Goal: Information Seeking & Learning: Learn about a topic

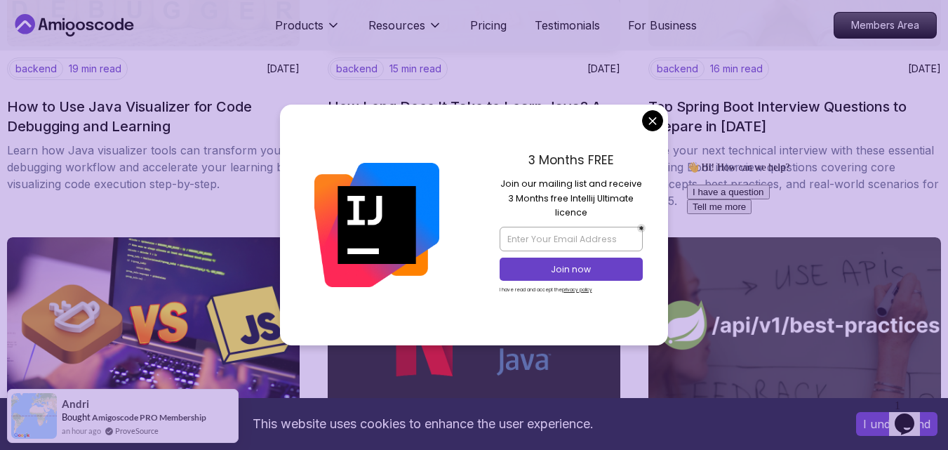
scroll to position [1497, 0]
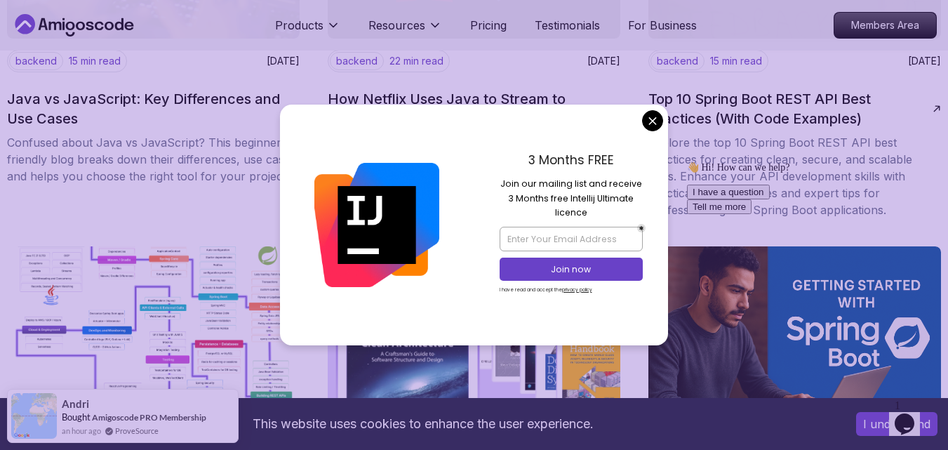
click at [655, 120] on body "This website uses cookies to enhance the user experience. I understand Products…" at bounding box center [474, 93] width 948 height 3180
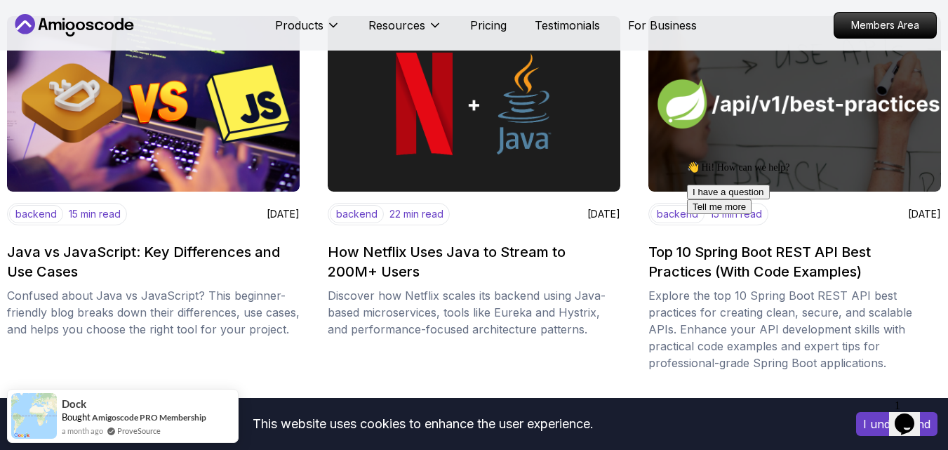
scroll to position [1310, 0]
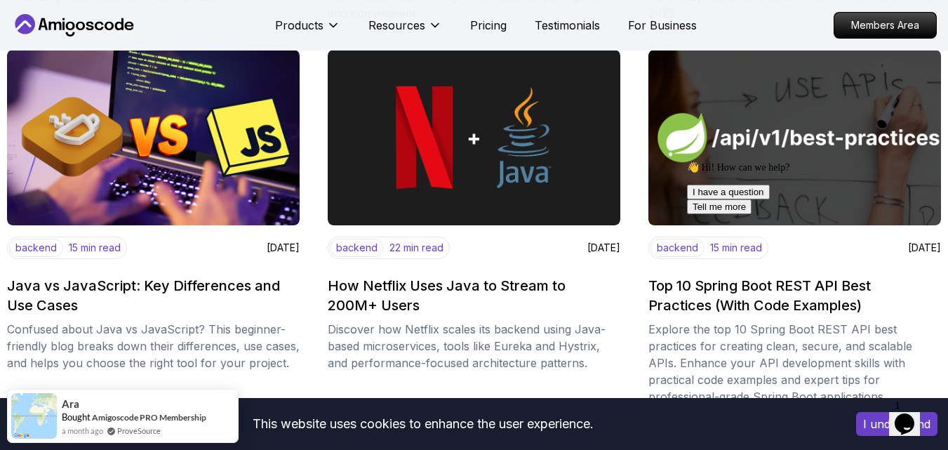
click at [687, 161] on icon "Chat attention grabber" at bounding box center [687, 161] width 0 height 0
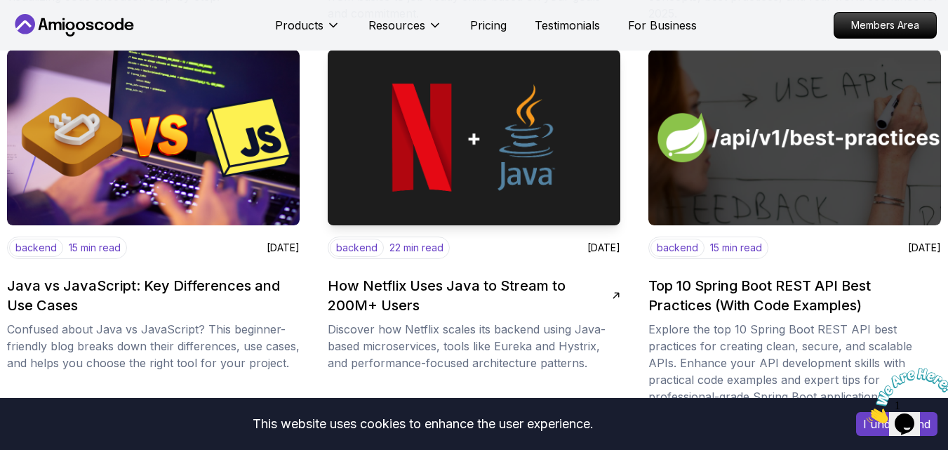
click at [493, 272] on div "backend 22 min read [DATE] How Netflix Uses Java to Stream to 200M+ Users Disco…" at bounding box center [474, 304] width 293 height 135
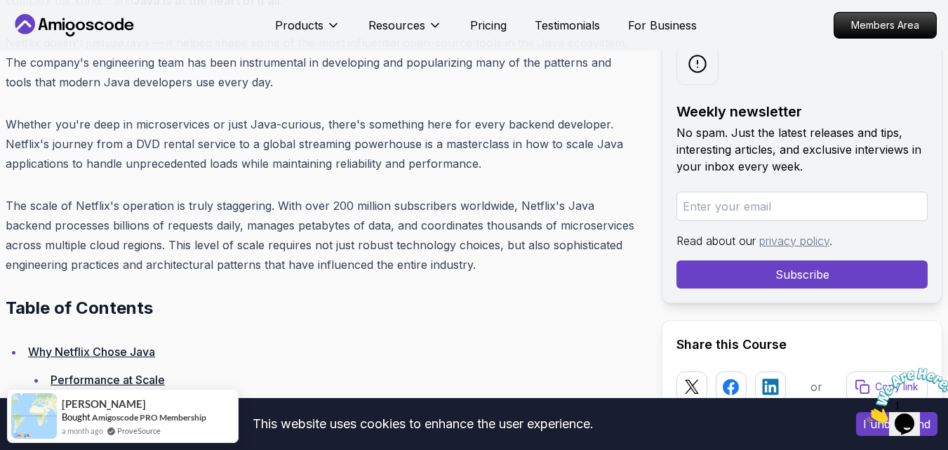
scroll to position [842, 0]
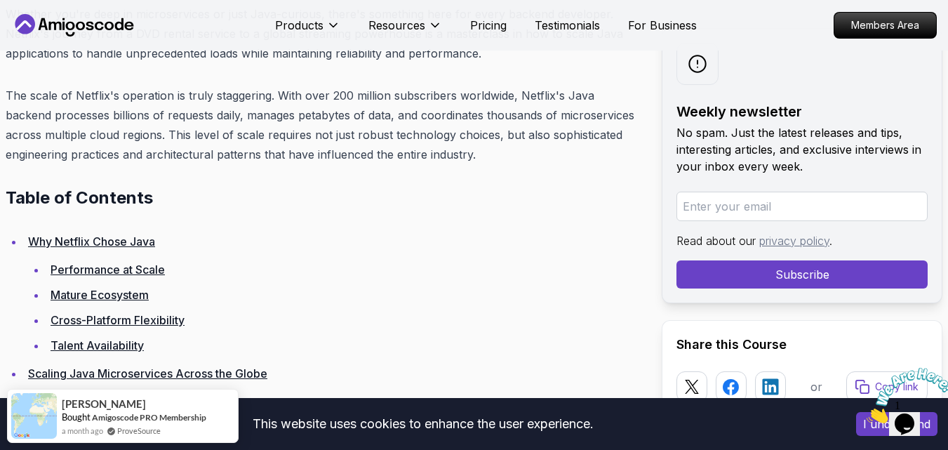
click at [131, 238] on link "Why Netflix Chose Java" at bounding box center [91, 241] width 127 height 14
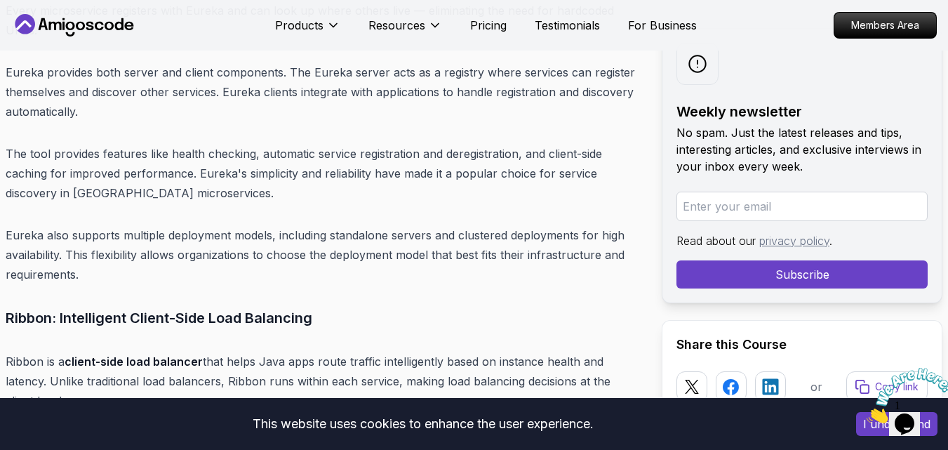
scroll to position [5884, 0]
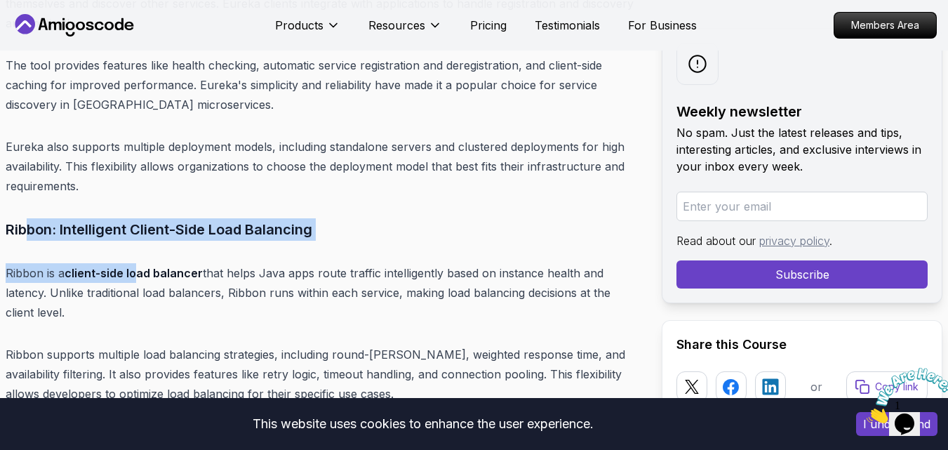
drag, startPoint x: 40, startPoint y: 194, endPoint x: 145, endPoint y: 206, distance: 105.9
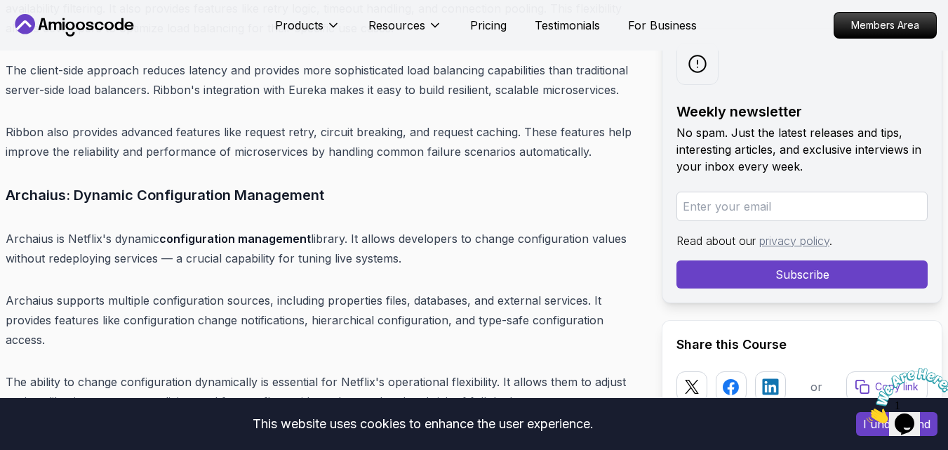
scroll to position [6259, 0]
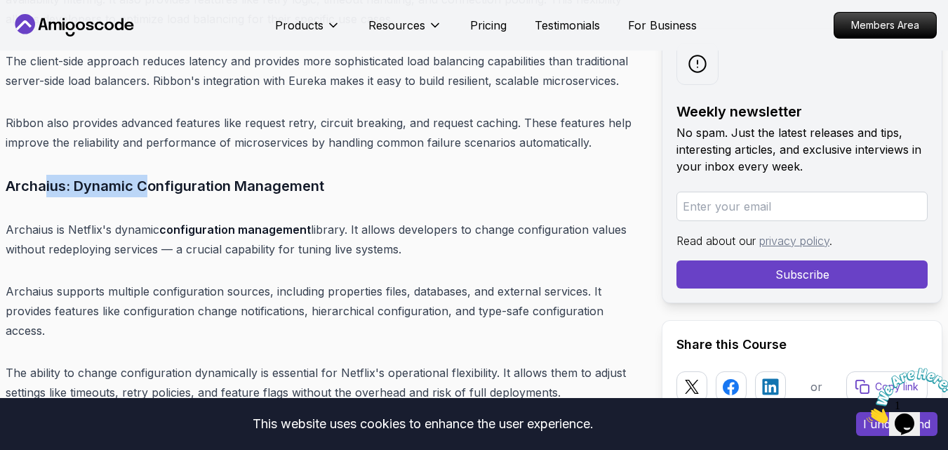
drag, startPoint x: 49, startPoint y: 149, endPoint x: 149, endPoint y: 147, distance: 100.4
click at [148, 175] on h3 "Archaius: Dynamic Configuration Management" at bounding box center [323, 186] width 634 height 22
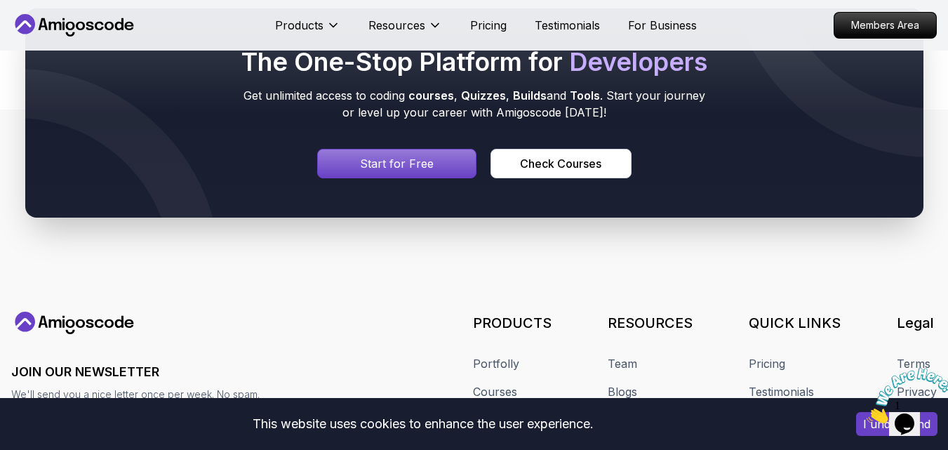
scroll to position [12651, 0]
